Goal: Navigation & Orientation: Find specific page/section

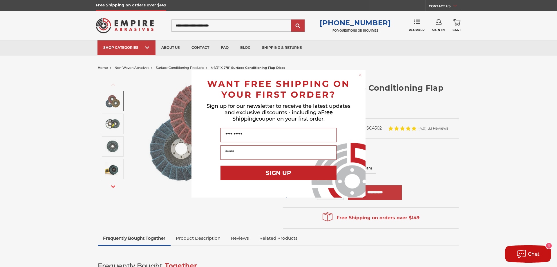
click at [505, 115] on div "Close dialog WANT FREE SHIPPING ON YOUR FIRST ORDER? Sign up for our newsletter…" at bounding box center [278, 133] width 557 height 267
click at [360, 75] on icon "Close dialog" at bounding box center [360, 75] width 2 height 2
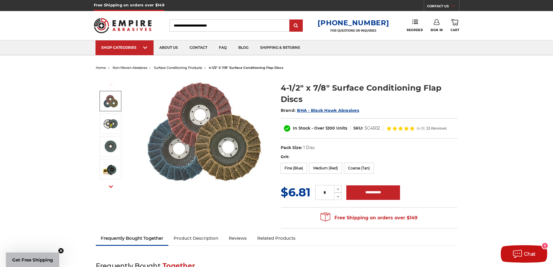
click at [188, 66] on span "surface conditioning products" at bounding box center [178, 68] width 48 height 4
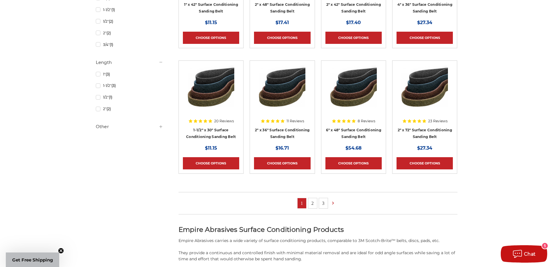
scroll to position [493, 0]
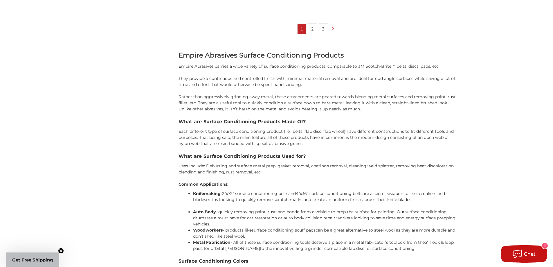
click at [312, 29] on link "2" at bounding box center [312, 29] width 9 height 10
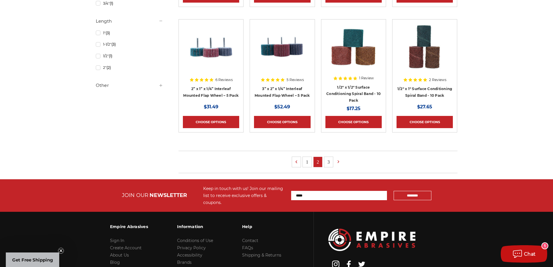
scroll to position [377, 0]
